Goal: Check status: Check status

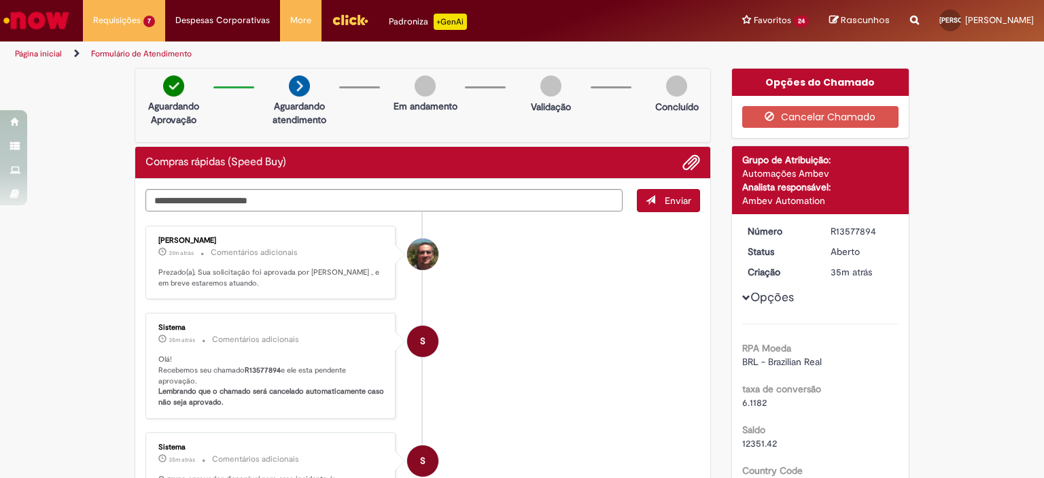
click at [476, 271] on li "[PERSON_NAME] 31m atrás 31 minutos atrás Comentários adicionais Prezado(a), Sua…" at bounding box center [422, 263] width 555 height 74
drag, startPoint x: 476, startPoint y: 271, endPoint x: 477, endPoint y: 252, distance: 19.1
click at [477, 271] on li "[PERSON_NAME] 31m atrás 31 minutos atrás Comentários adicionais Prezado(a), Sua…" at bounding box center [422, 263] width 555 height 74
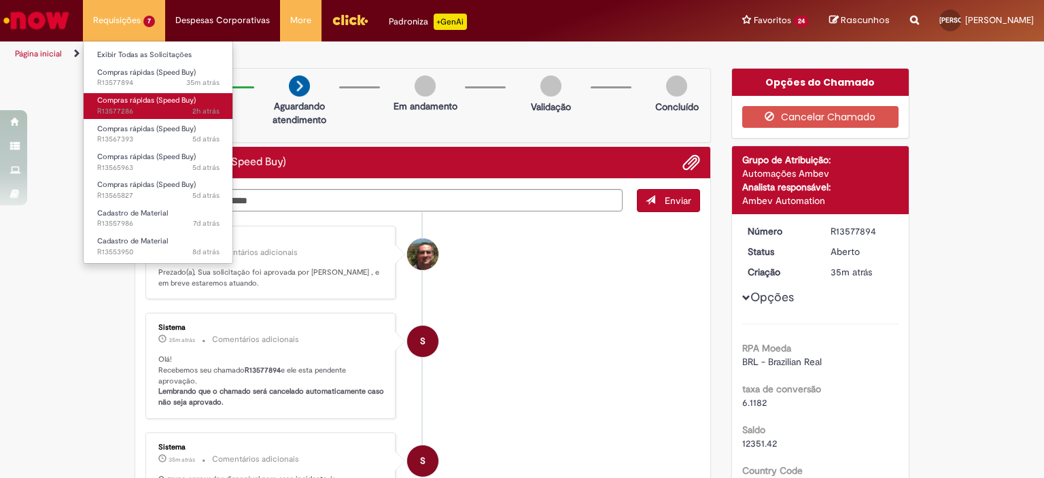
click at [141, 110] on span "2h atrás 2 horas atrás R13577286" at bounding box center [158, 111] width 122 height 11
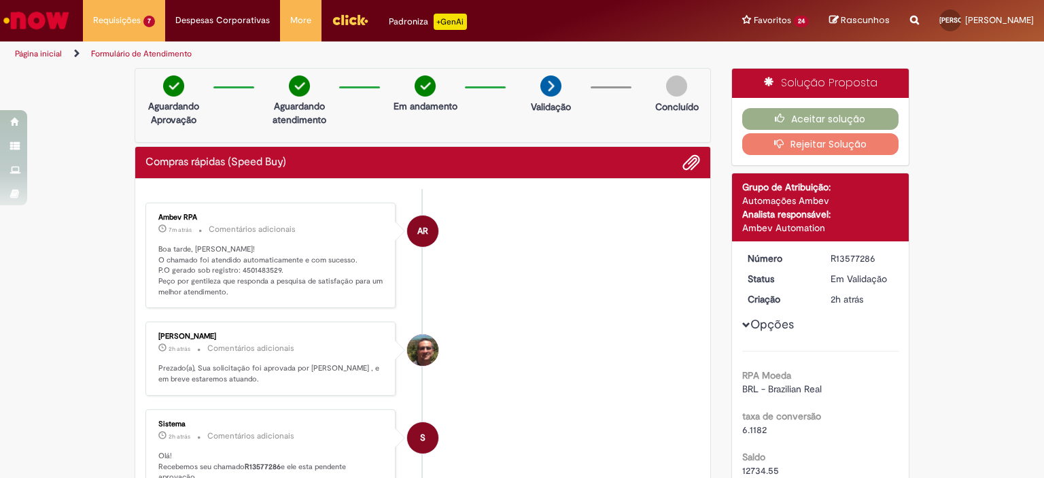
click at [250, 268] on p "Boa tarde, [PERSON_NAME]! O chamado foi atendido automaticamente e com sucesso.…" at bounding box center [271, 271] width 226 height 54
copy p "4501483529"
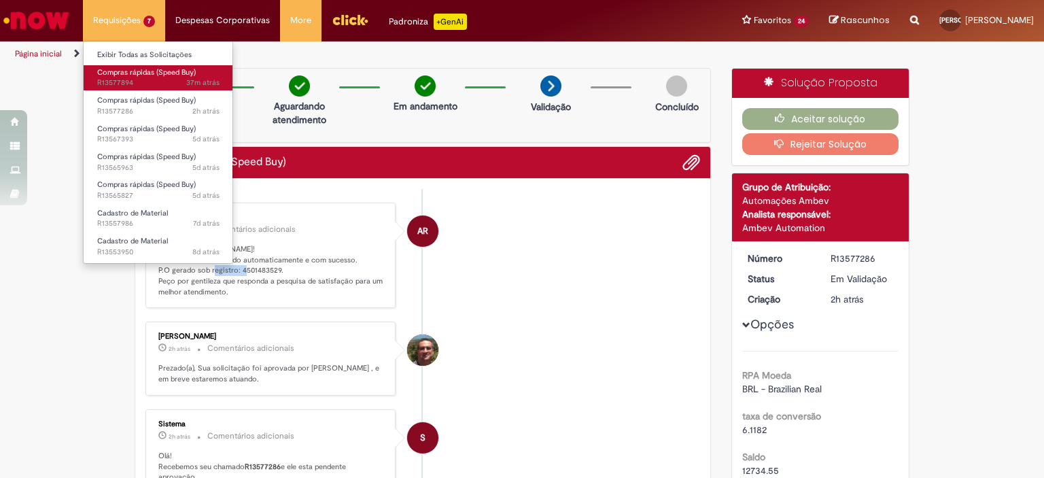
click at [143, 77] on link "Compras rápidas (Speed Buy) 37m atrás 37 minutos atrás R13577894" at bounding box center [159, 77] width 150 height 25
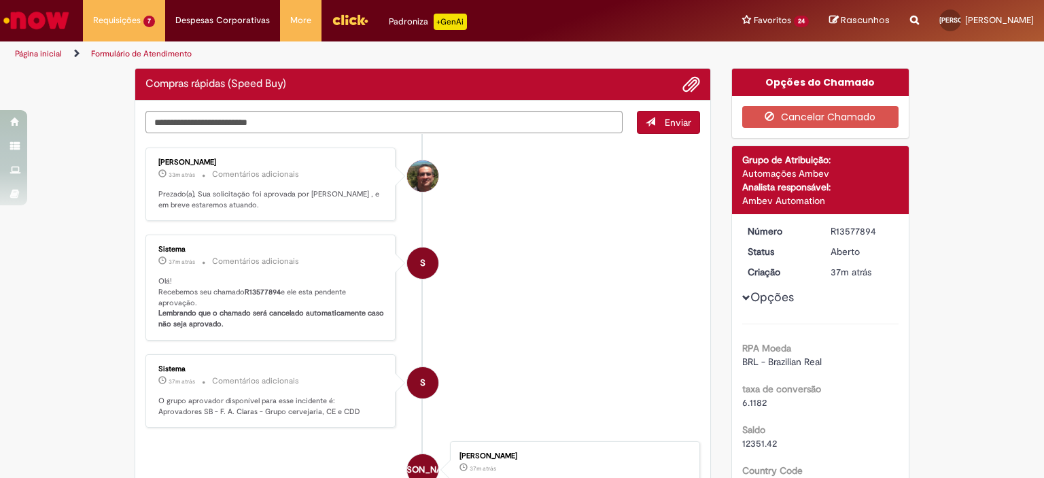
click at [523, 239] on li "S Sistema 37m atrás 37 minutos atrás Comentários adicionais Olá! Recebemos seu …" at bounding box center [422, 287] width 555 height 106
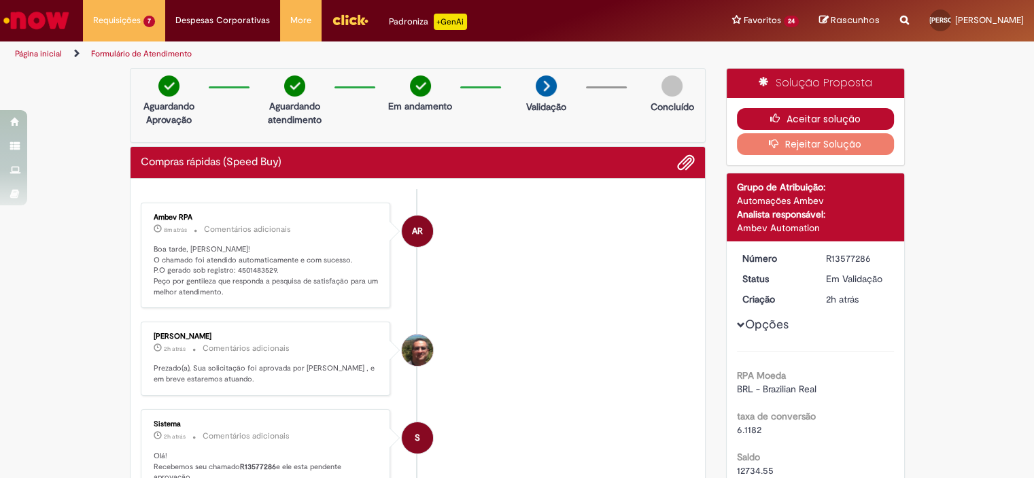
click at [816, 122] on button "Aceitar solução" at bounding box center [815, 119] width 157 height 22
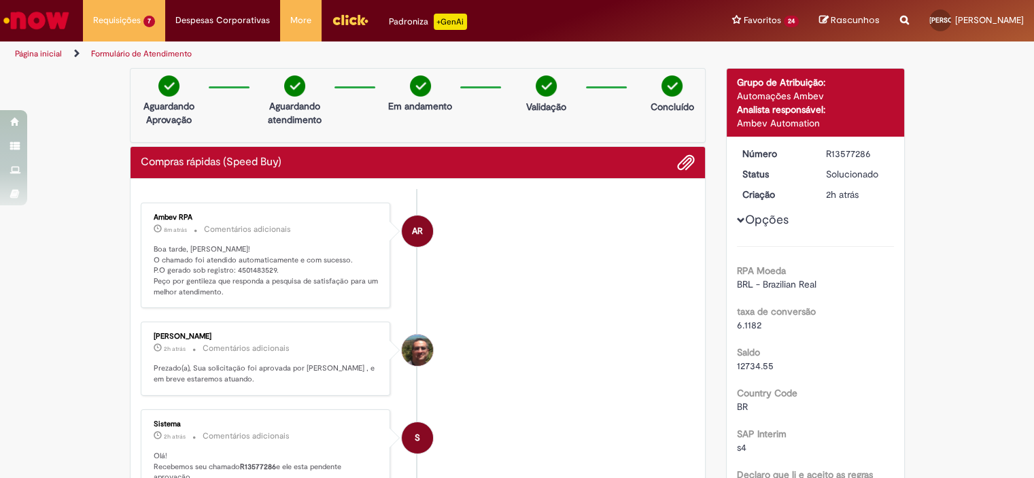
click at [457, 299] on li "AR Ambev RPA 8m atrás 8 minutos atrás Comentários adicionais Boa tarde, [PERSON…" at bounding box center [418, 256] width 555 height 106
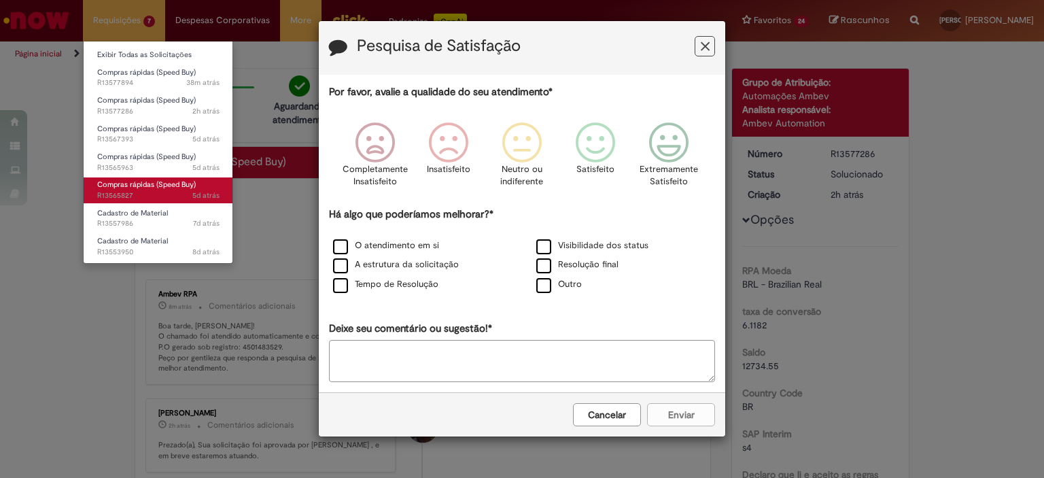
click at [139, 190] on link "Compras rápidas (Speed Buy) 5d atrás 5 dias atrás R13565827" at bounding box center [159, 189] width 150 height 25
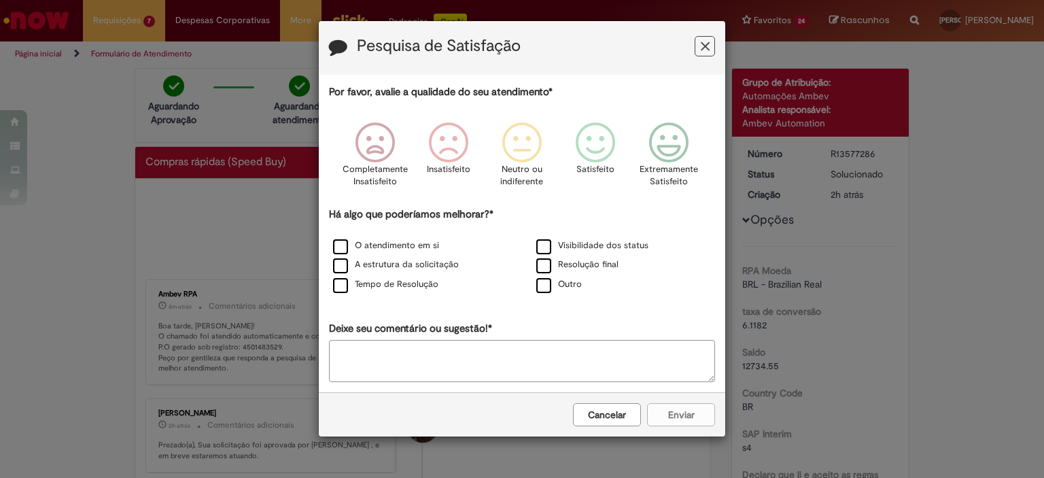
click at [620, 413] on button "Cancelar" at bounding box center [607, 414] width 68 height 23
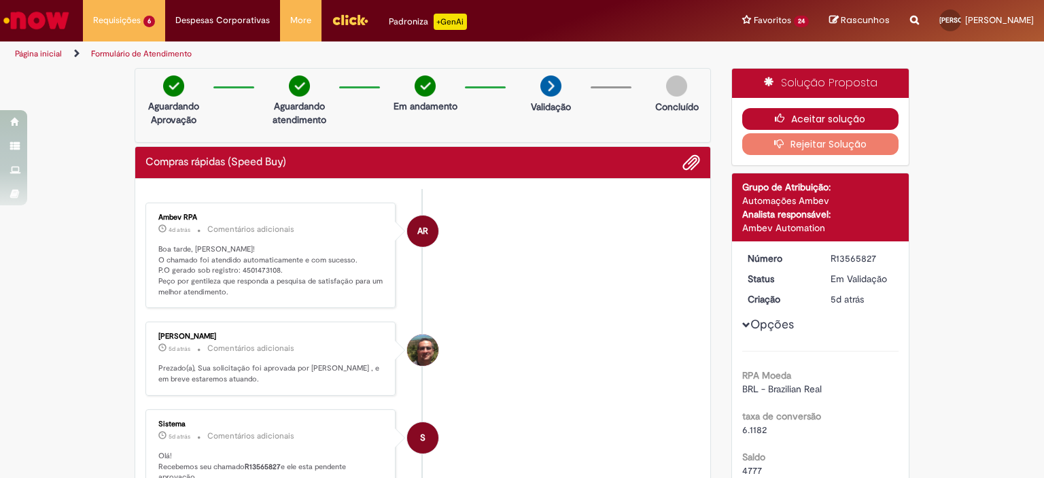
click at [818, 114] on button "Aceitar solução" at bounding box center [820, 119] width 157 height 22
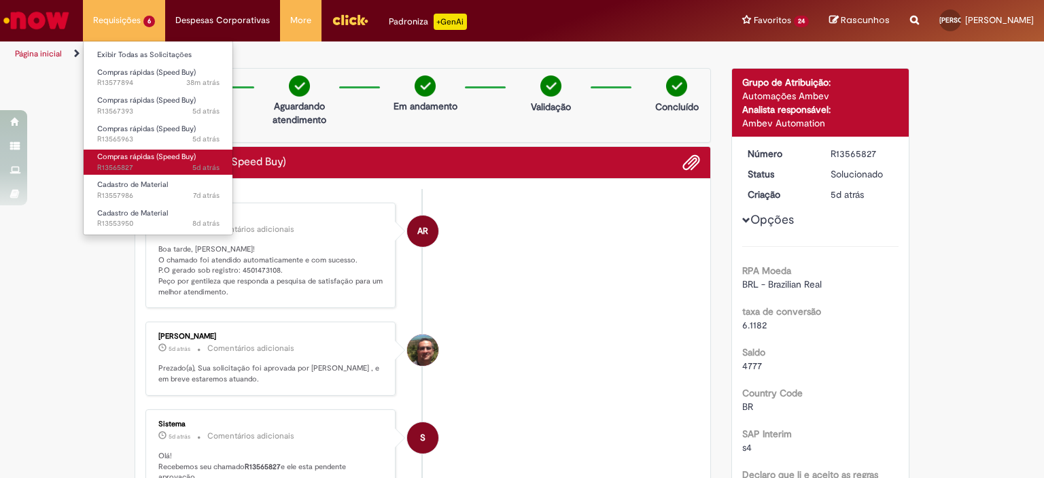
click at [150, 163] on span "5d atrás 5 dias atrás R13565827" at bounding box center [158, 167] width 122 height 11
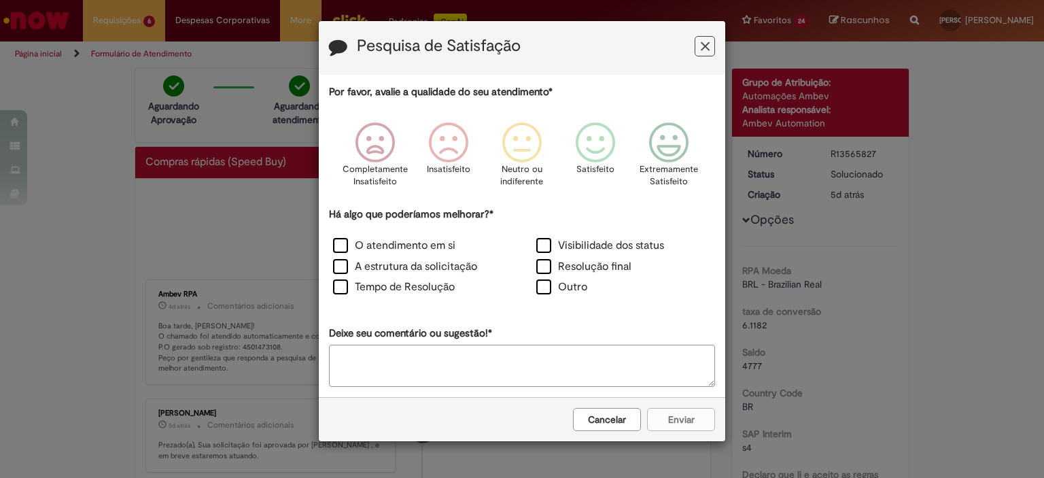
click at [592, 413] on button "Cancelar" at bounding box center [607, 419] width 68 height 23
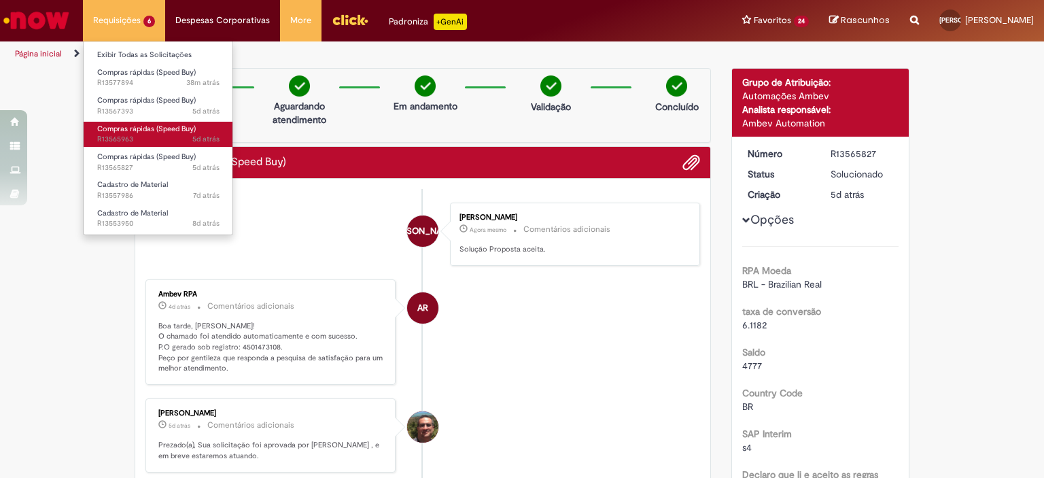
click at [135, 134] on span "5d atrás 5 dias atrás R13565963" at bounding box center [158, 139] width 122 height 11
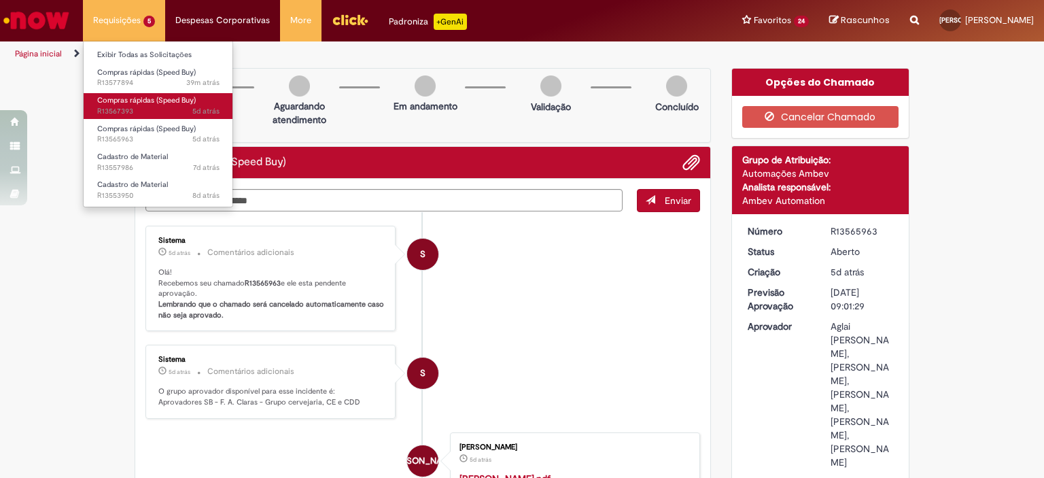
click at [143, 104] on span "Compras rápidas (Speed Buy)" at bounding box center [146, 100] width 99 height 10
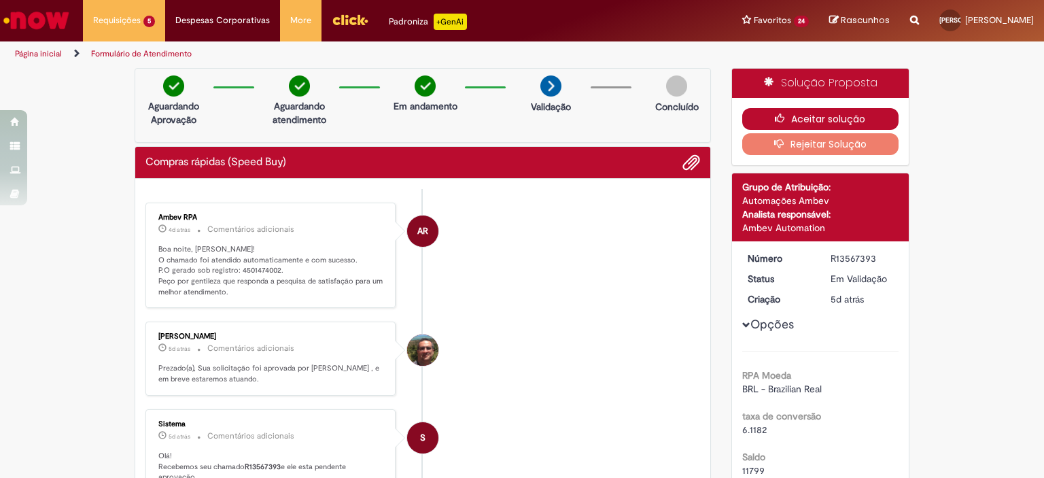
click at [803, 115] on button "Aceitar solução" at bounding box center [820, 119] width 157 height 22
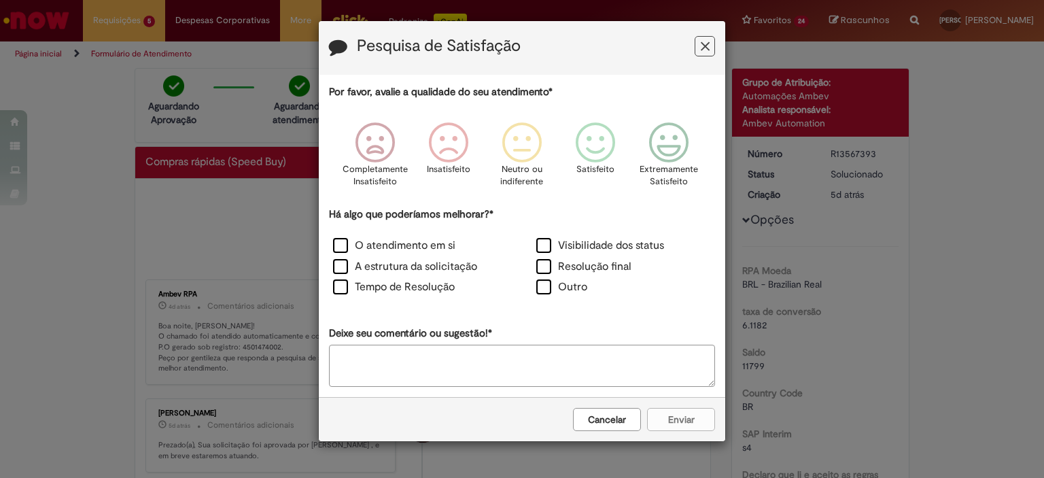
click at [593, 424] on button "Cancelar" at bounding box center [607, 419] width 68 height 23
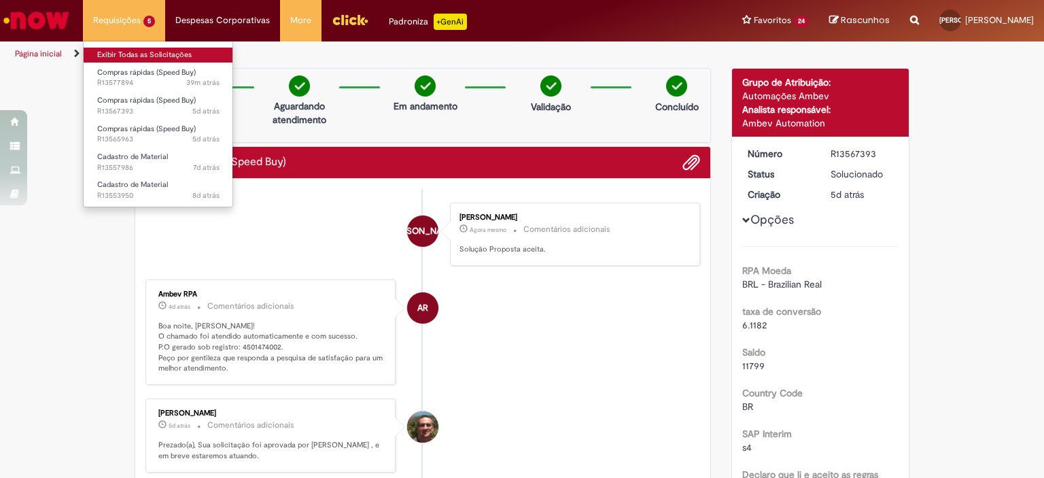
click at [141, 56] on link "Exibir Todas as Solicitações" at bounding box center [159, 55] width 150 height 15
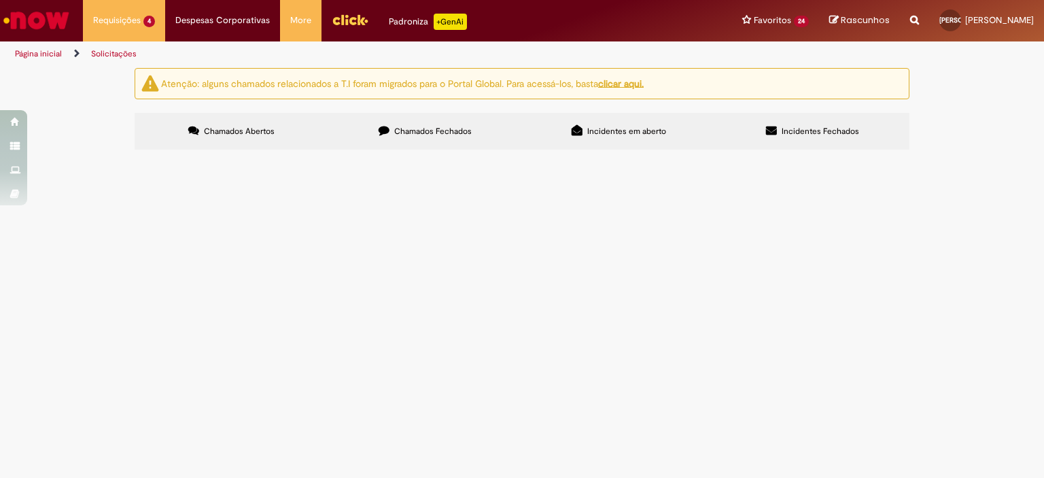
click at [0, 0] on span "R13557986" at bounding box center [0, 0] width 0 height 0
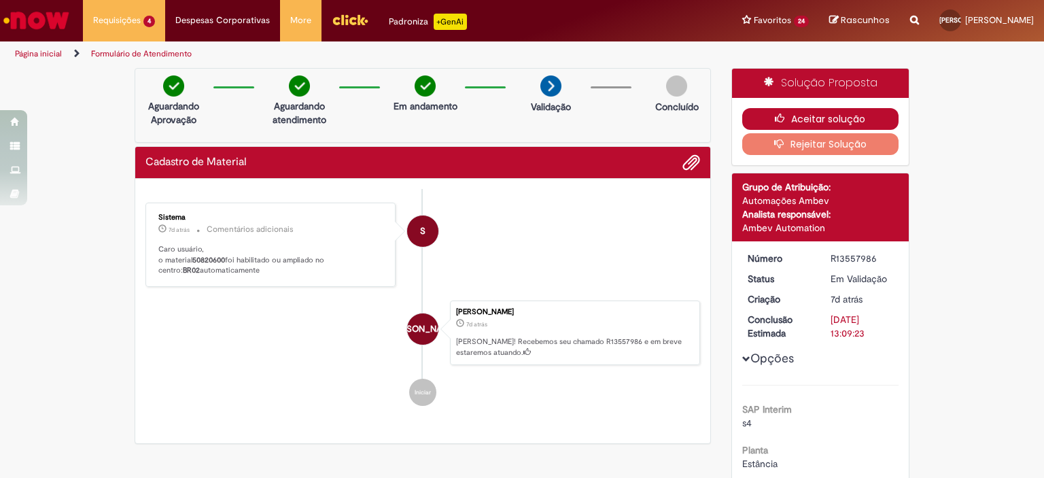
click at [783, 114] on icon "button" at bounding box center [783, 119] width 16 height 10
click at [777, 119] on icon "button" at bounding box center [783, 119] width 16 height 10
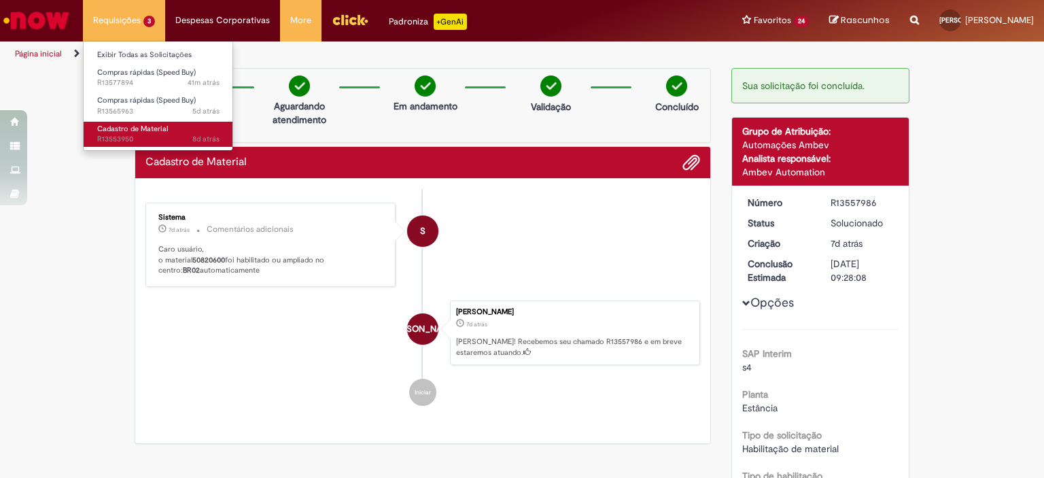
click at [111, 130] on span "Cadastro de Material" at bounding box center [132, 129] width 71 height 10
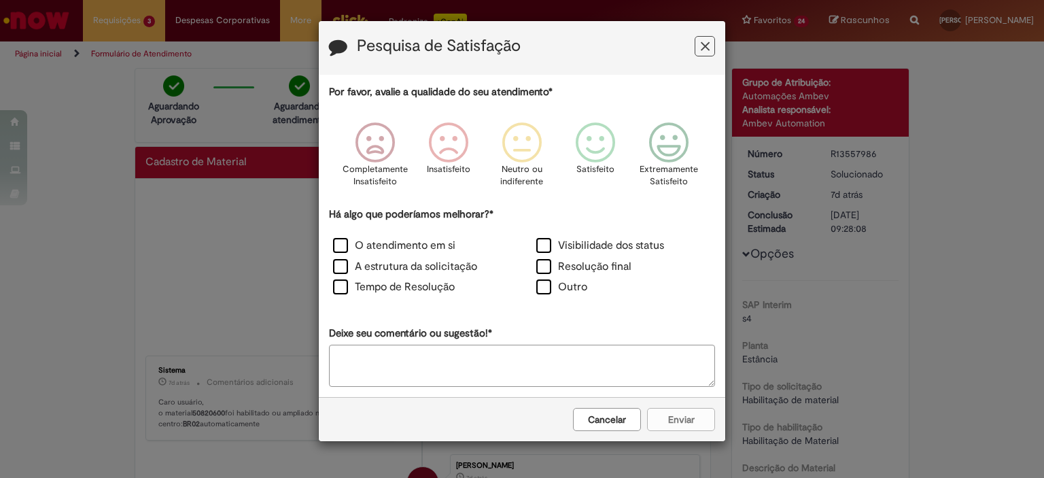
click at [592, 418] on button "Cancelar" at bounding box center [607, 419] width 68 height 23
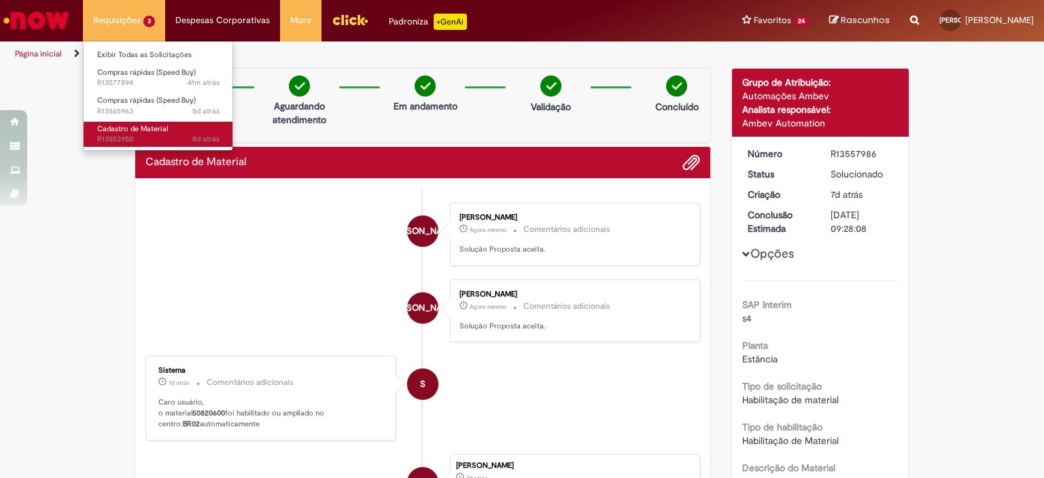
click at [122, 135] on span "8d atrás 8 dias atrás R13553950" at bounding box center [158, 139] width 122 height 11
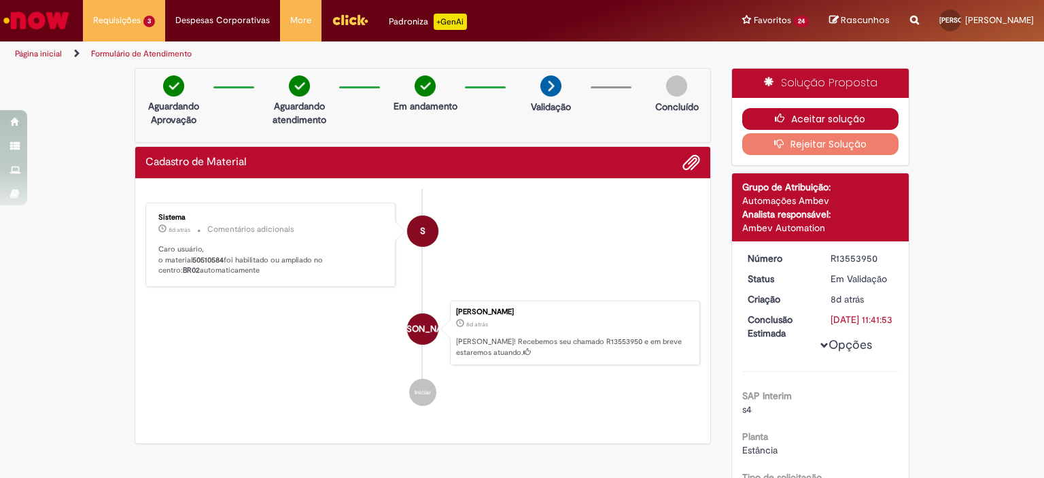
click at [805, 120] on button "Aceitar solução" at bounding box center [820, 119] width 157 height 22
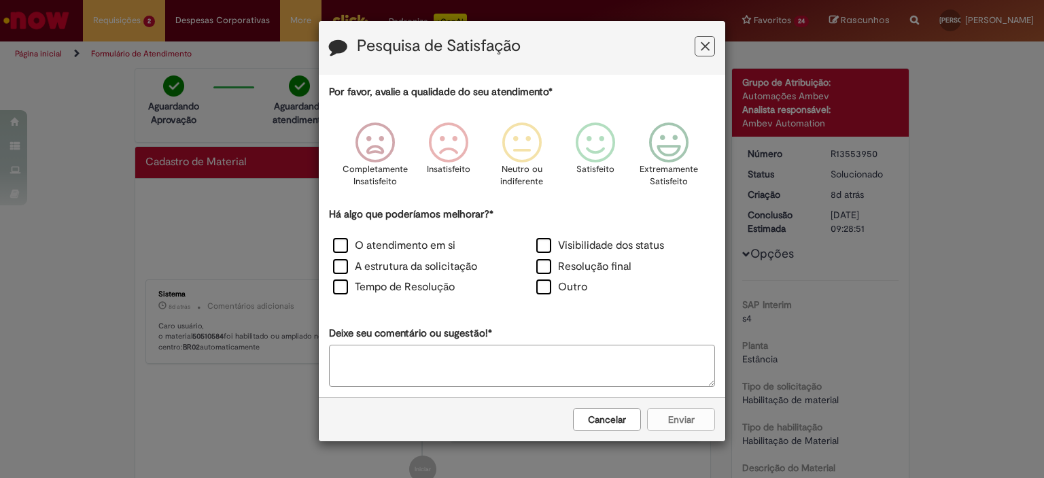
click at [610, 430] on div "Cancelar Enviar" at bounding box center [522, 419] width 406 height 44
click at [606, 418] on button "Cancelar" at bounding box center [607, 419] width 68 height 23
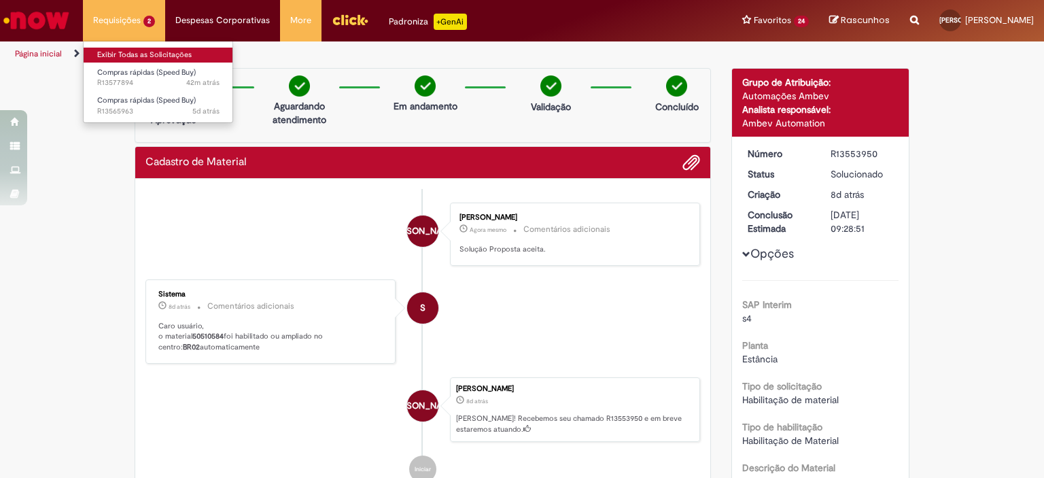
click at [122, 57] on link "Exibir Todas as Solicitações" at bounding box center [159, 55] width 150 height 15
